Goal: Information Seeking & Learning: Understand process/instructions

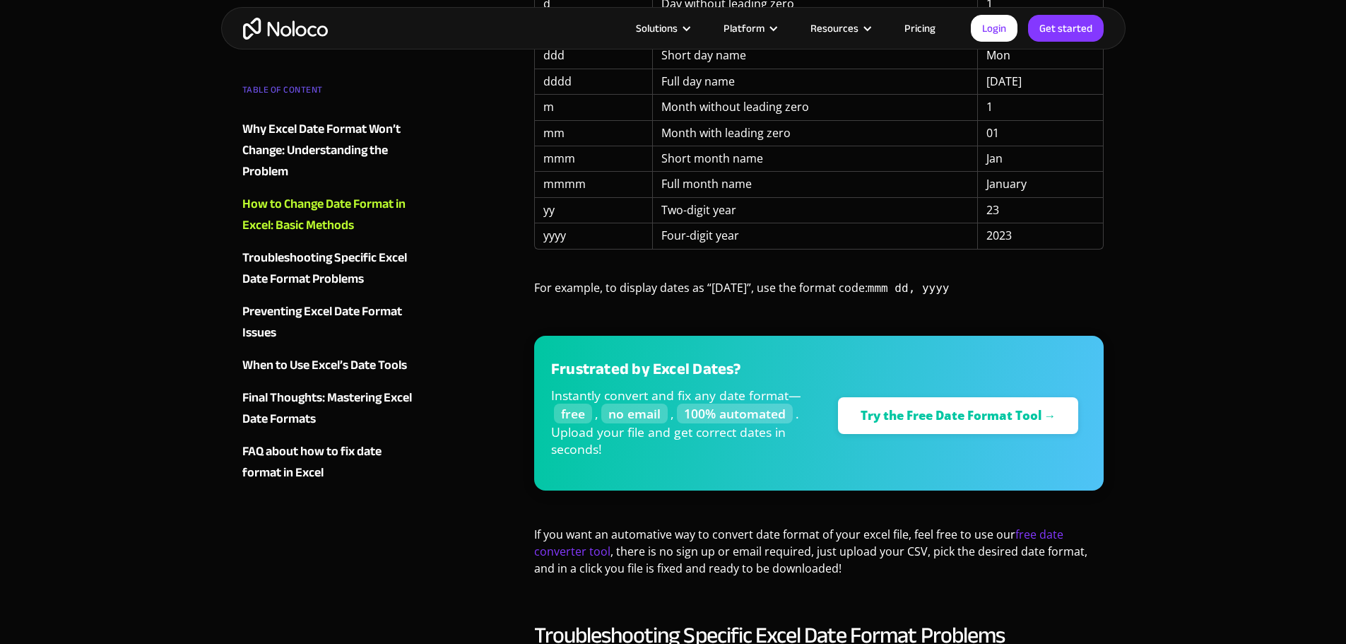
scroll to position [1531, 0]
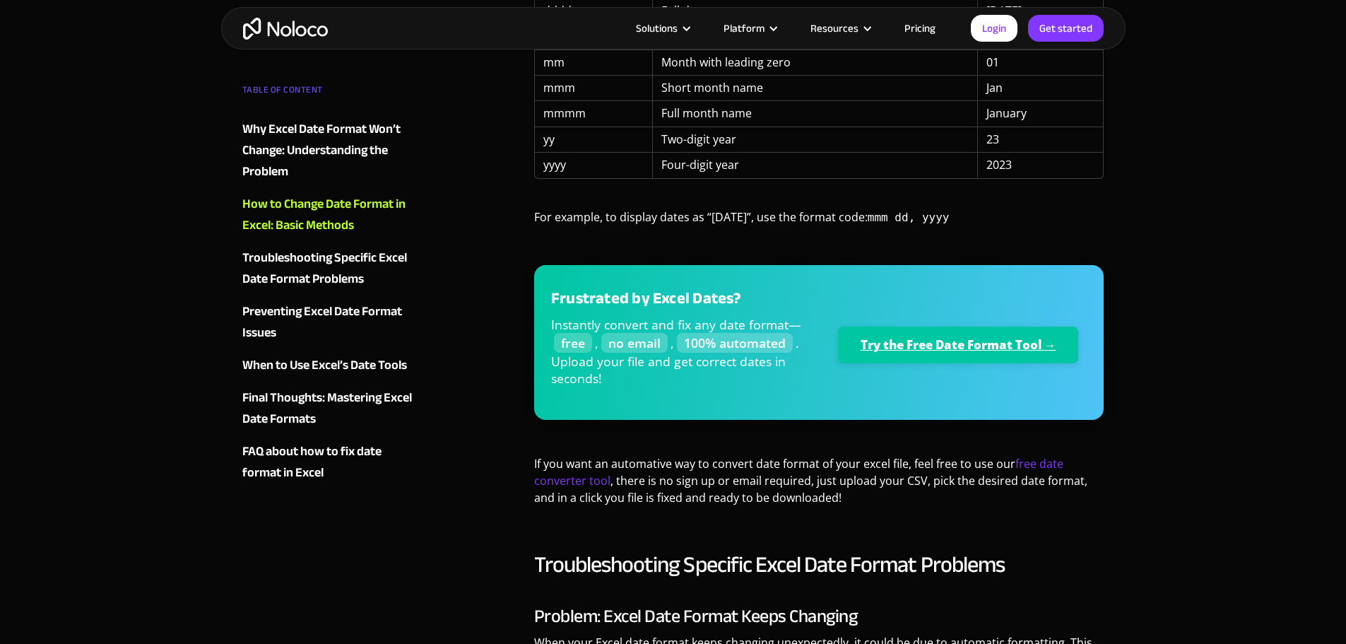
click at [996, 346] on link "Try the Free Date Format Tool →" at bounding box center [958, 344] width 241 height 37
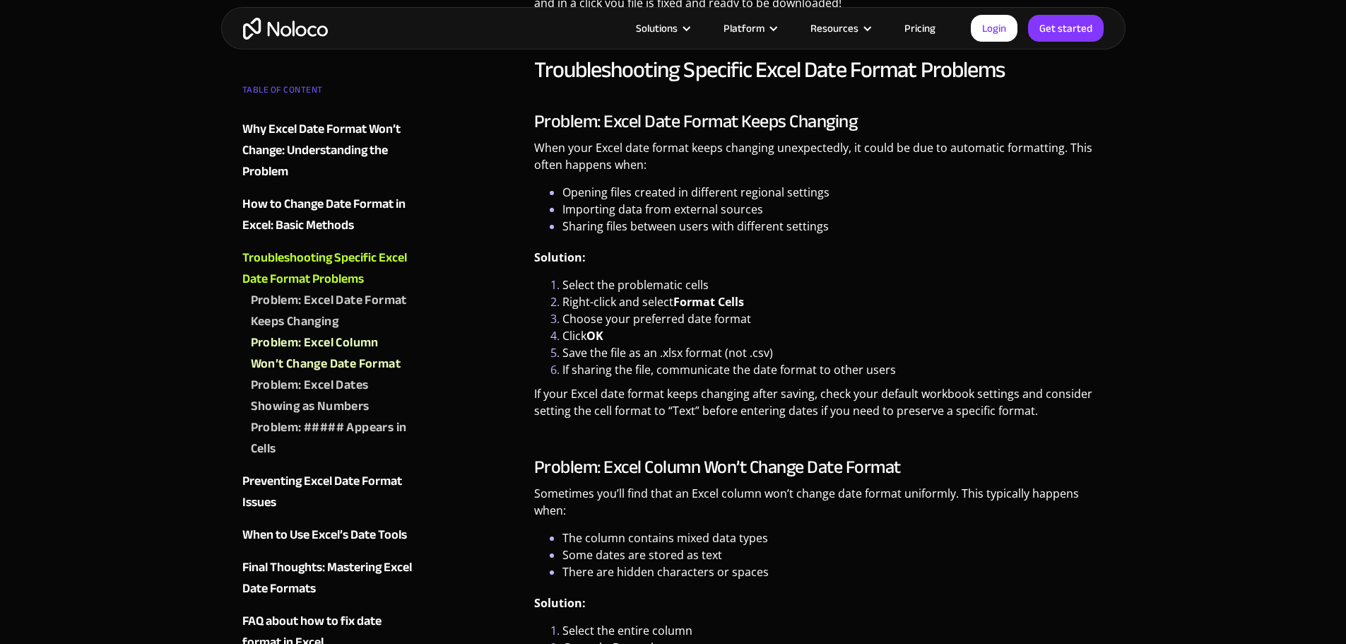
scroll to position [2167, 0]
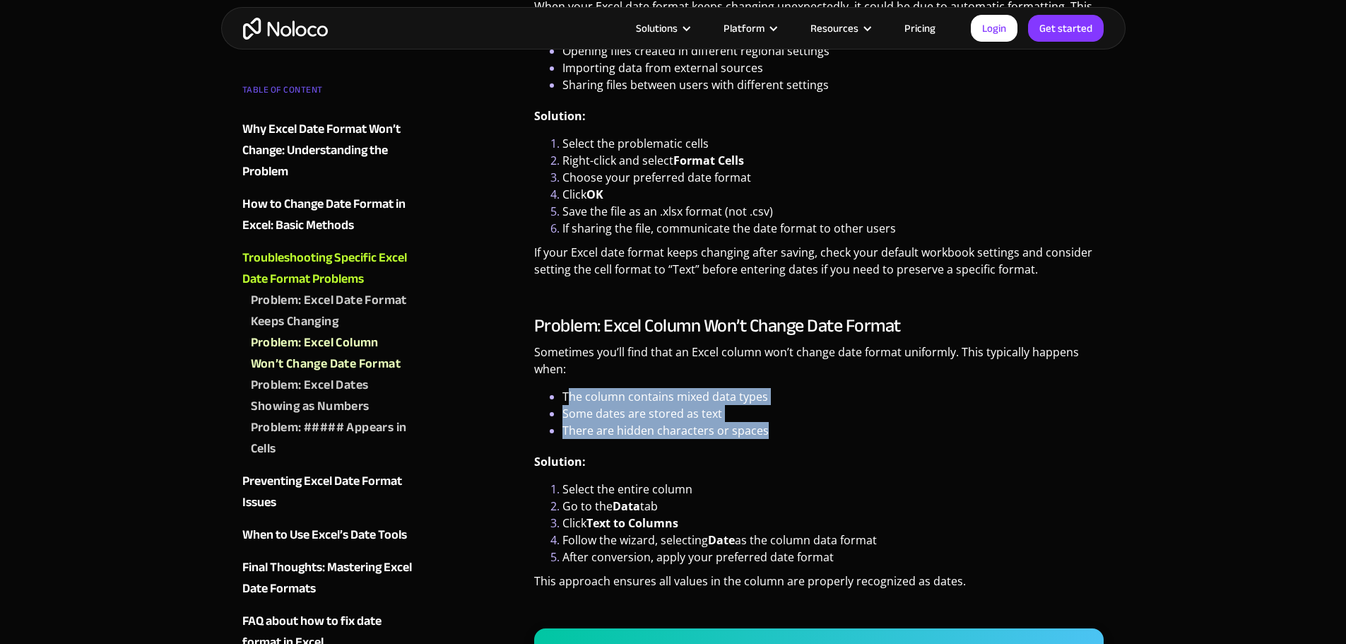
drag, startPoint x: 567, startPoint y: 394, endPoint x: 776, endPoint y: 427, distance: 211.8
click at [776, 427] on ul "The column contains mixed data types Some dates are stored as text There are hi…" at bounding box center [819, 413] width 570 height 51
click at [721, 415] on li "Some dates are stored as text" at bounding box center [833, 413] width 542 height 17
drag, startPoint x: 563, startPoint y: 393, endPoint x: 807, endPoint y: 429, distance: 246.4
click at [807, 429] on ul "The column contains mixed data types Some dates are stored as text There are hi…" at bounding box center [819, 413] width 570 height 51
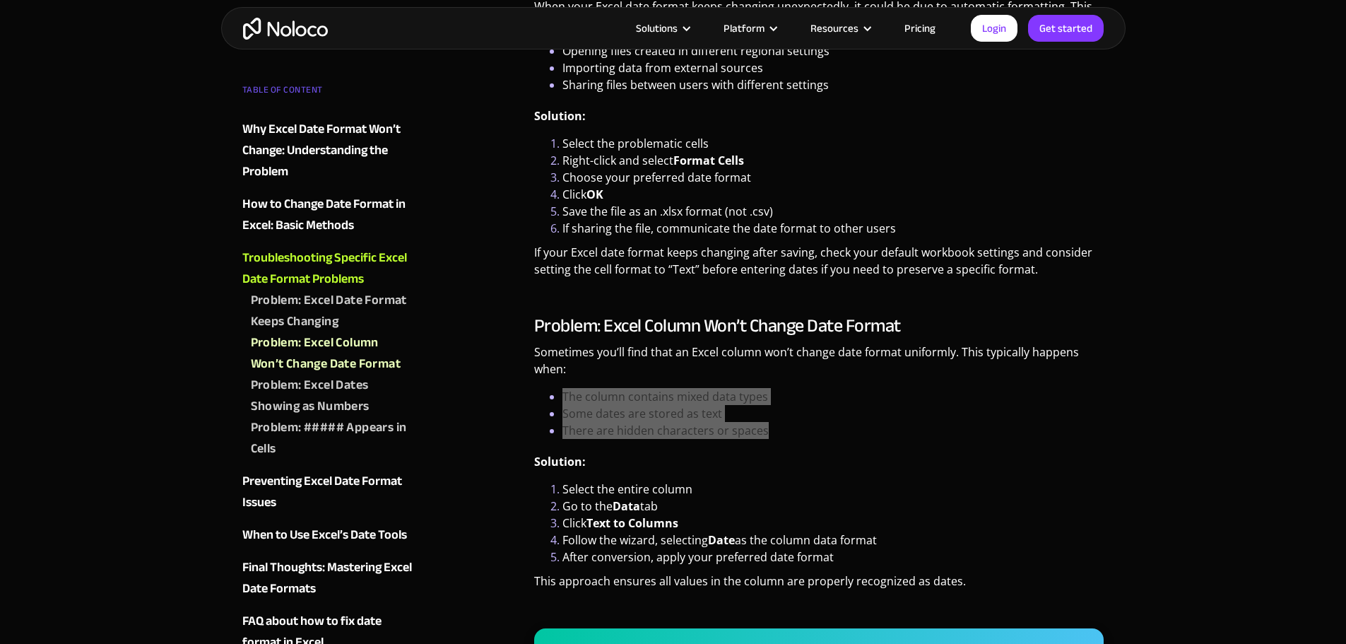
scroll to position [2238, 0]
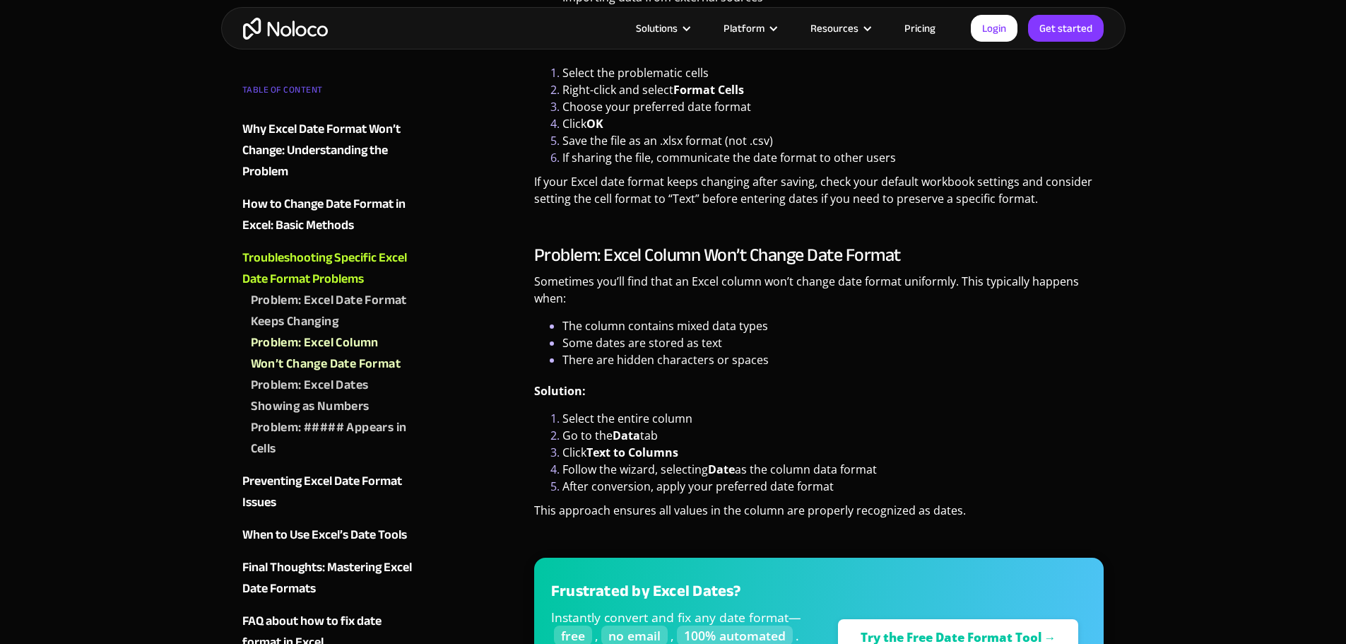
click at [891, 290] on p "Sometimes you’ll find that an Excel column won’t change date format uniformly. …" at bounding box center [819, 295] width 570 height 45
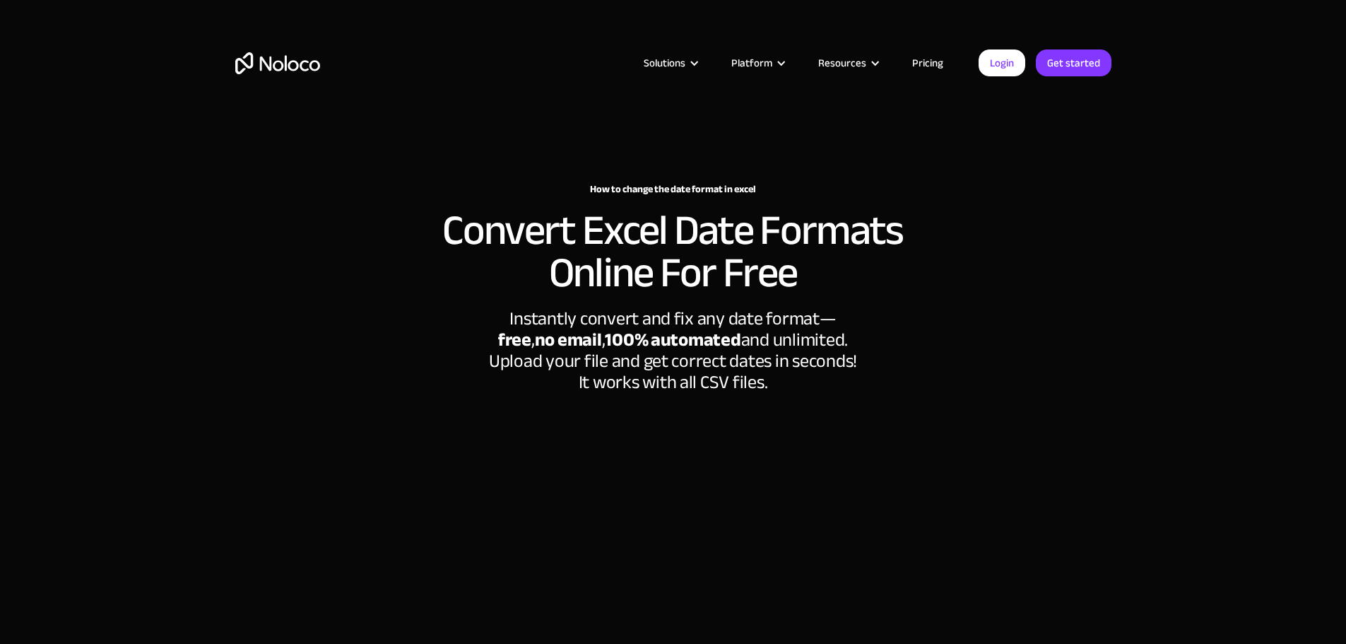
click at [945, 60] on link "Pricing" at bounding box center [927, 63] width 66 height 18
